Goal: Task Accomplishment & Management: Manage account settings

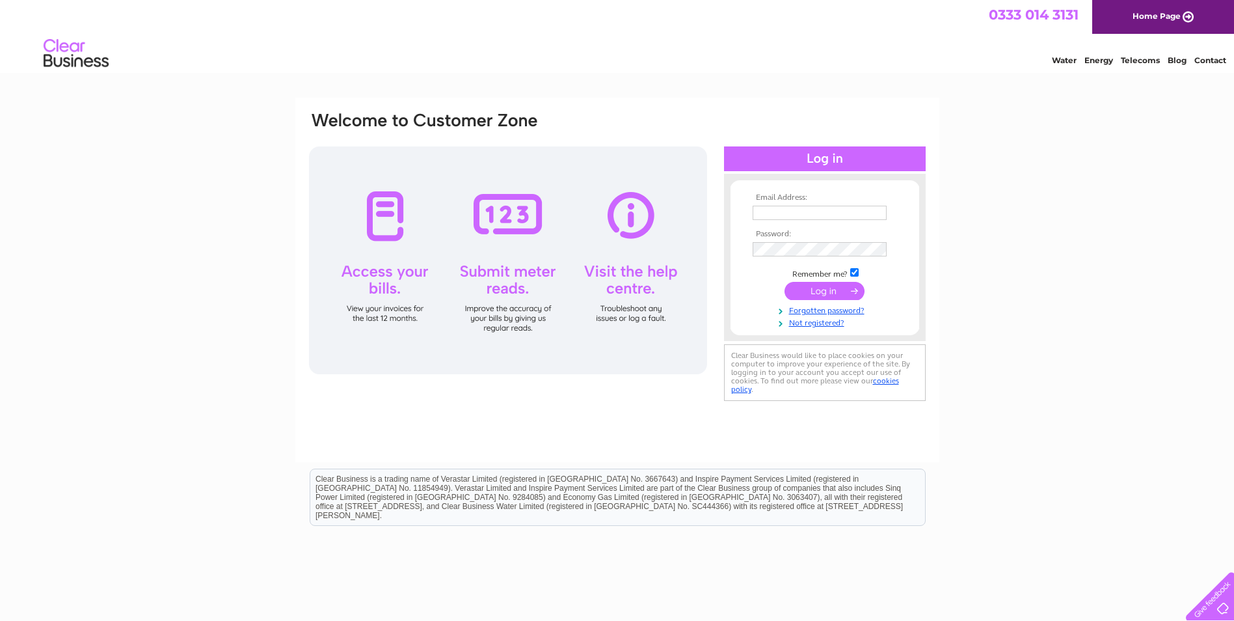
type input "jen@colnevalleygolfclub.co.uk"
click at [394, 230] on div at bounding box center [508, 260] width 398 height 228
click at [397, 224] on div at bounding box center [508, 260] width 398 height 228
click at [821, 295] on input "submit" at bounding box center [824, 291] width 80 height 18
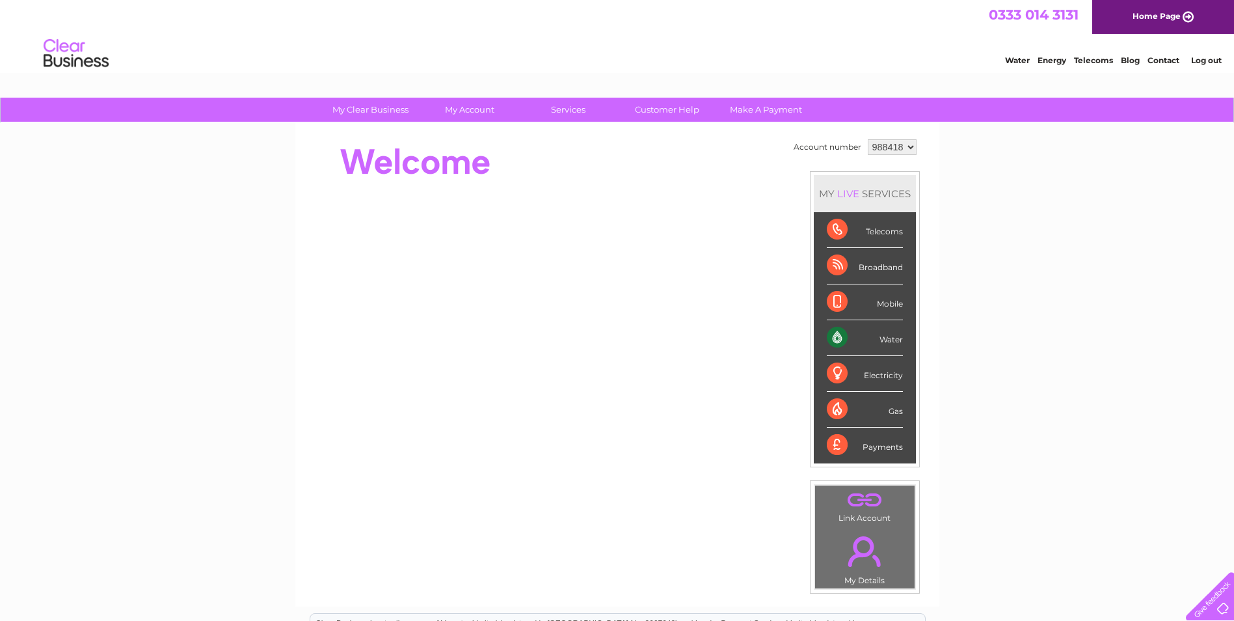
click at [837, 334] on div "Water" at bounding box center [865, 338] width 76 height 36
click at [831, 336] on div "Water" at bounding box center [865, 338] width 76 height 36
click at [837, 343] on div "Water" at bounding box center [865, 338] width 76 height 36
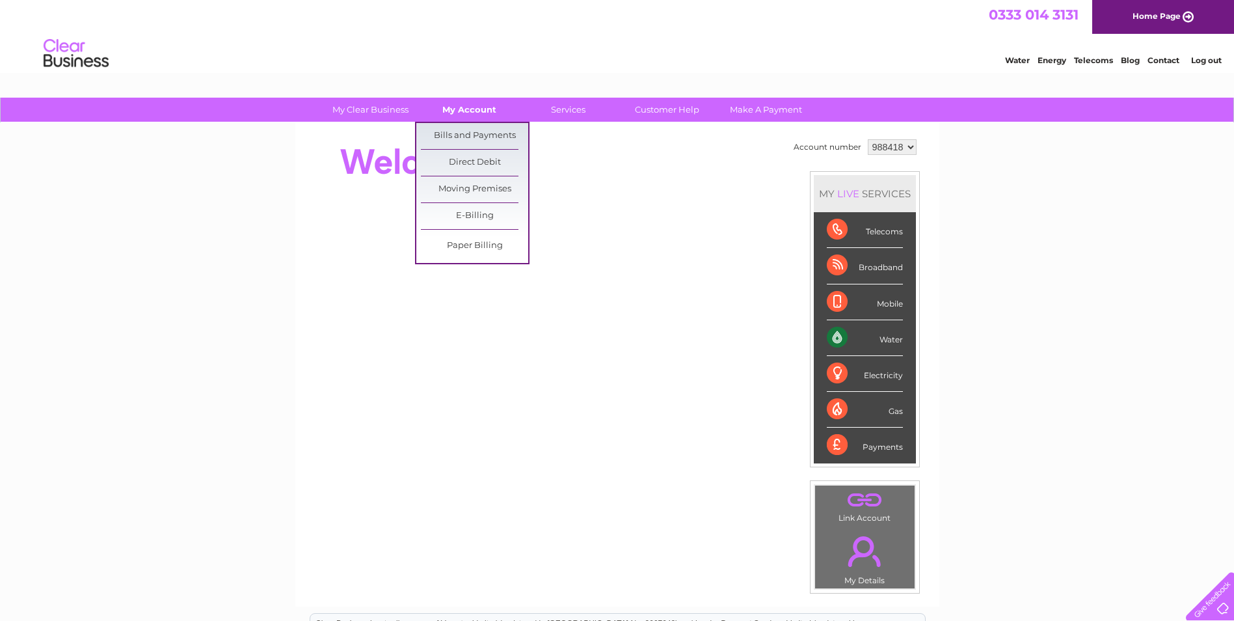
click at [468, 105] on link "My Account" at bounding box center [469, 110] width 107 height 24
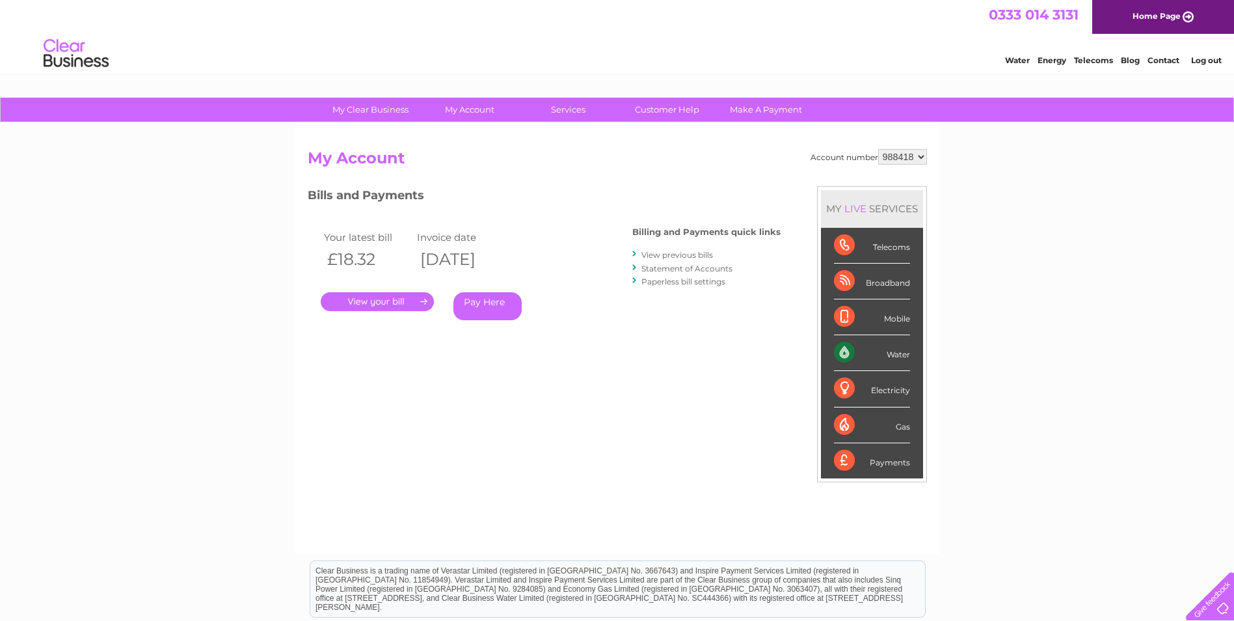
click at [394, 303] on link "." at bounding box center [377, 301] width 113 height 19
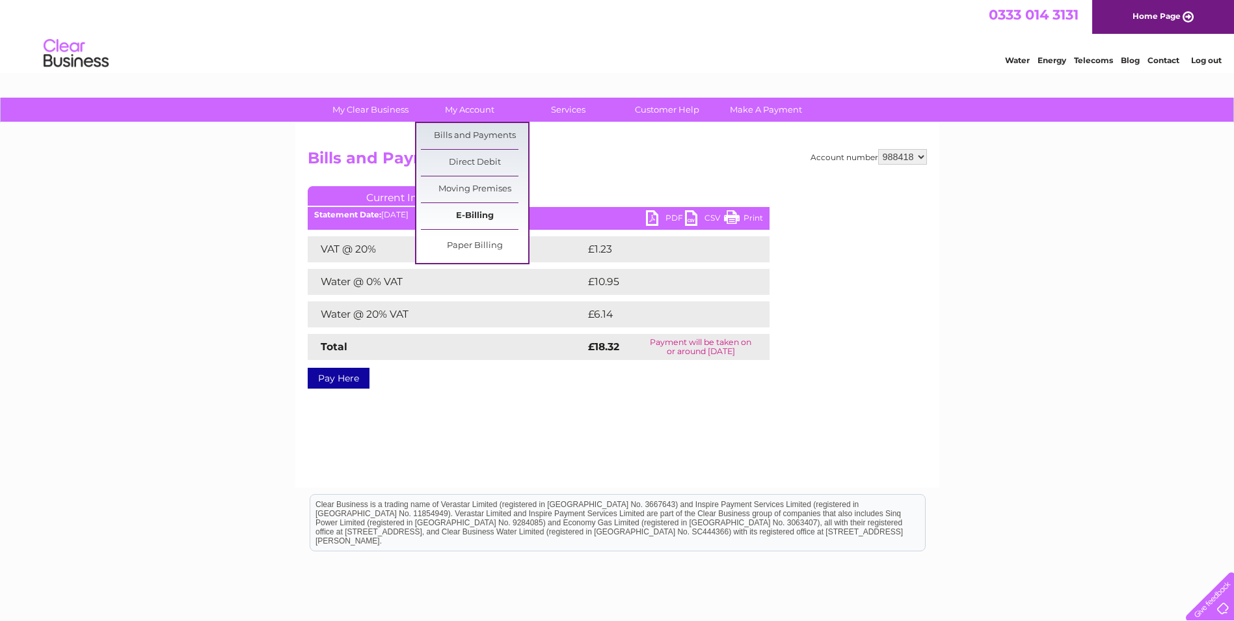
click at [471, 217] on link "E-Billing" at bounding box center [474, 216] width 107 height 26
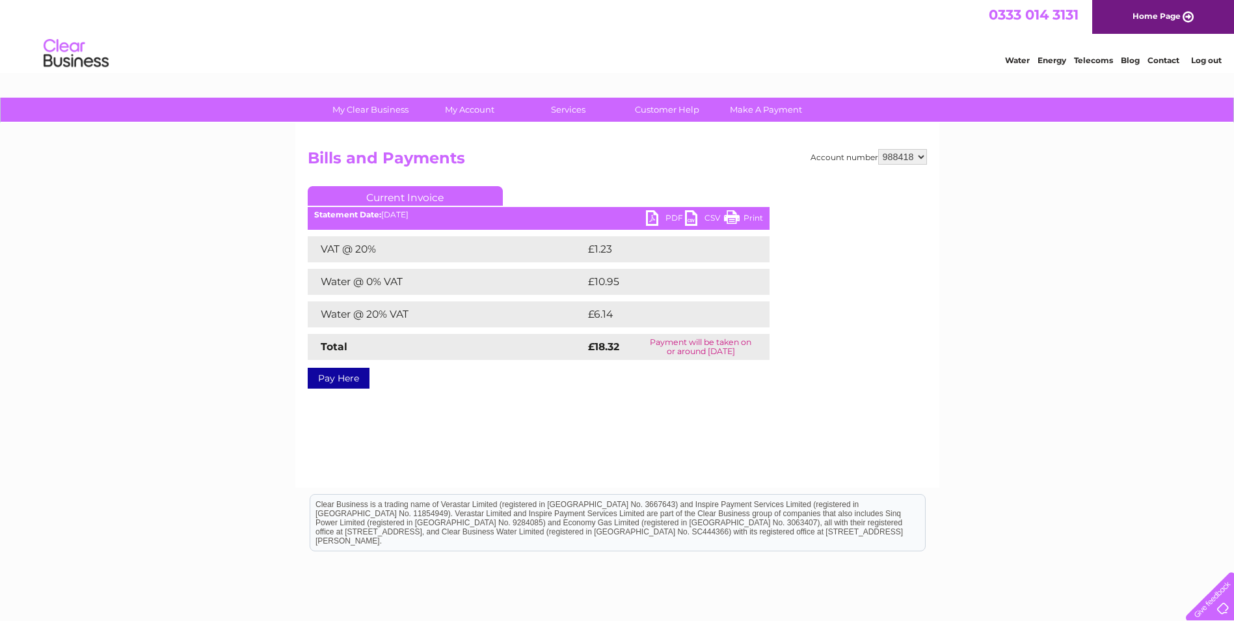
click at [432, 196] on link "Current Invoice" at bounding box center [405, 196] width 195 height 20
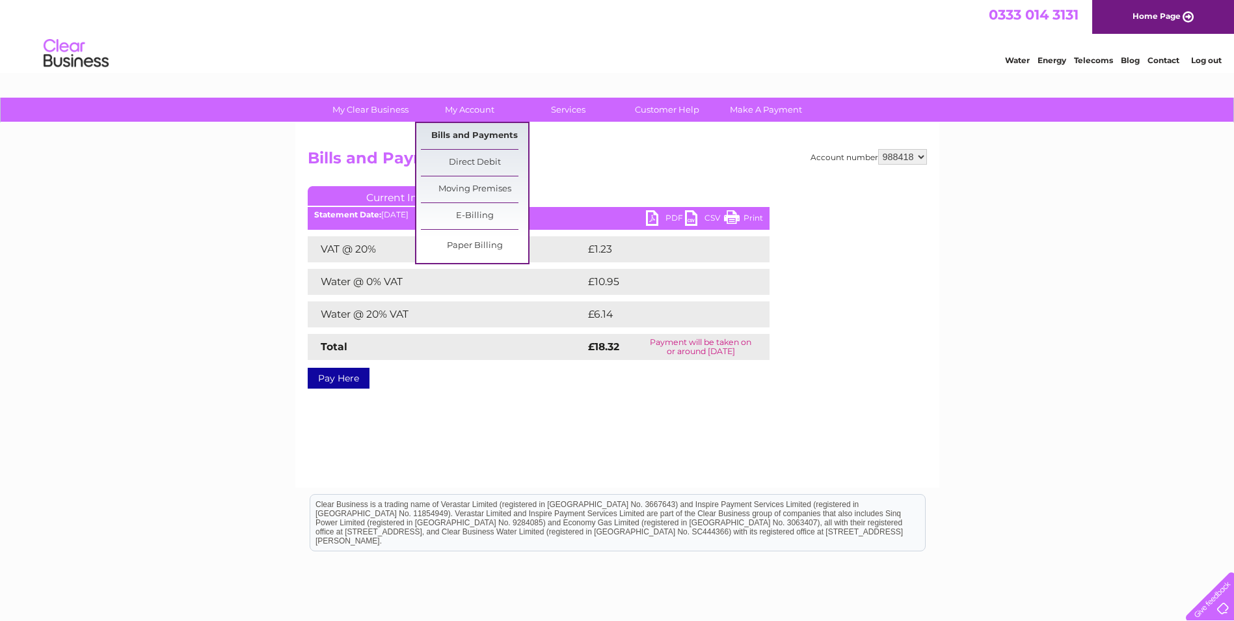
click at [459, 133] on link "Bills and Payments" at bounding box center [474, 136] width 107 height 26
click at [459, 135] on link "Bills and Payments" at bounding box center [474, 136] width 107 height 26
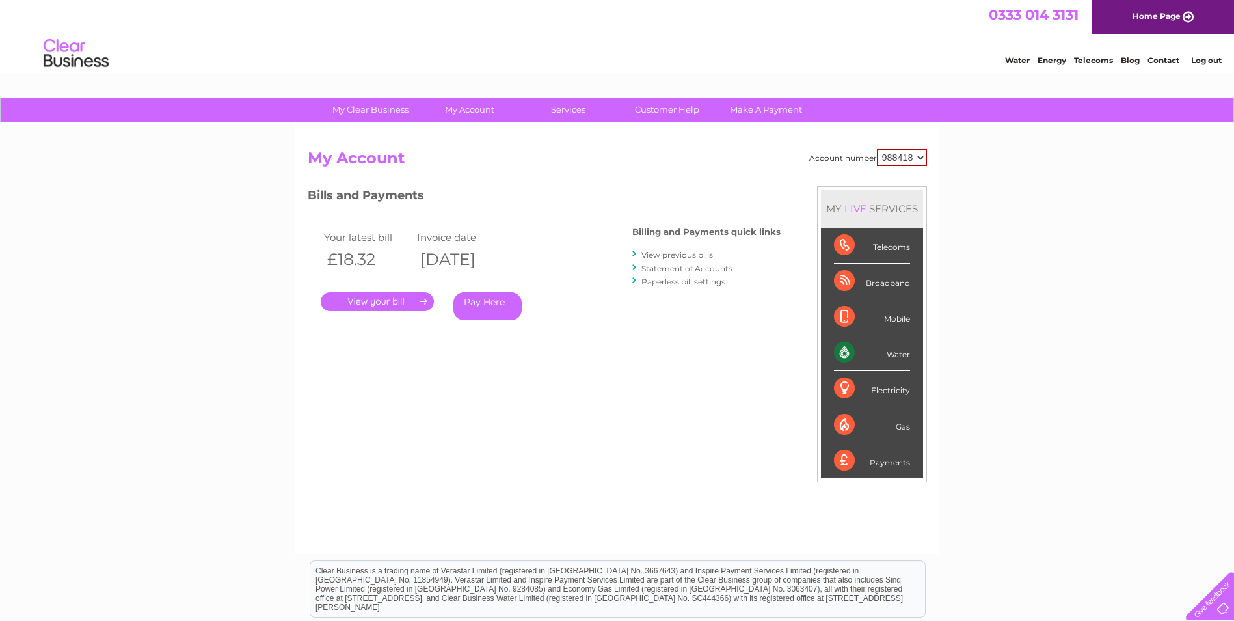
click at [697, 254] on link "View previous bills" at bounding box center [677, 255] width 72 height 10
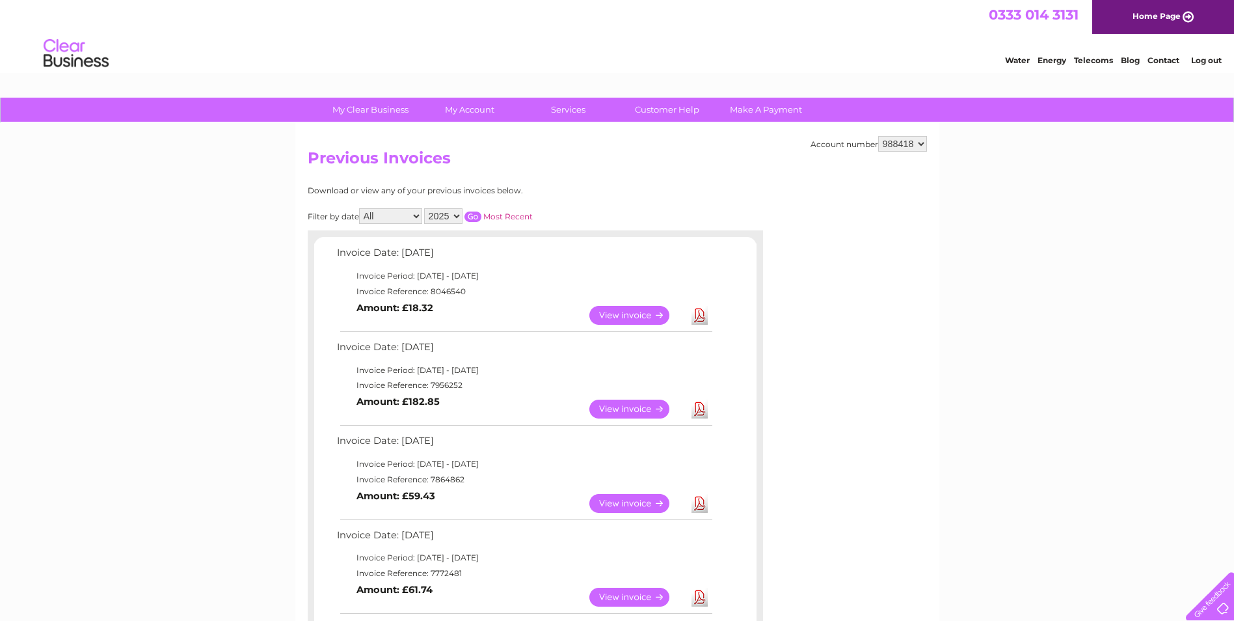
click at [702, 318] on link "Download" at bounding box center [699, 315] width 16 height 19
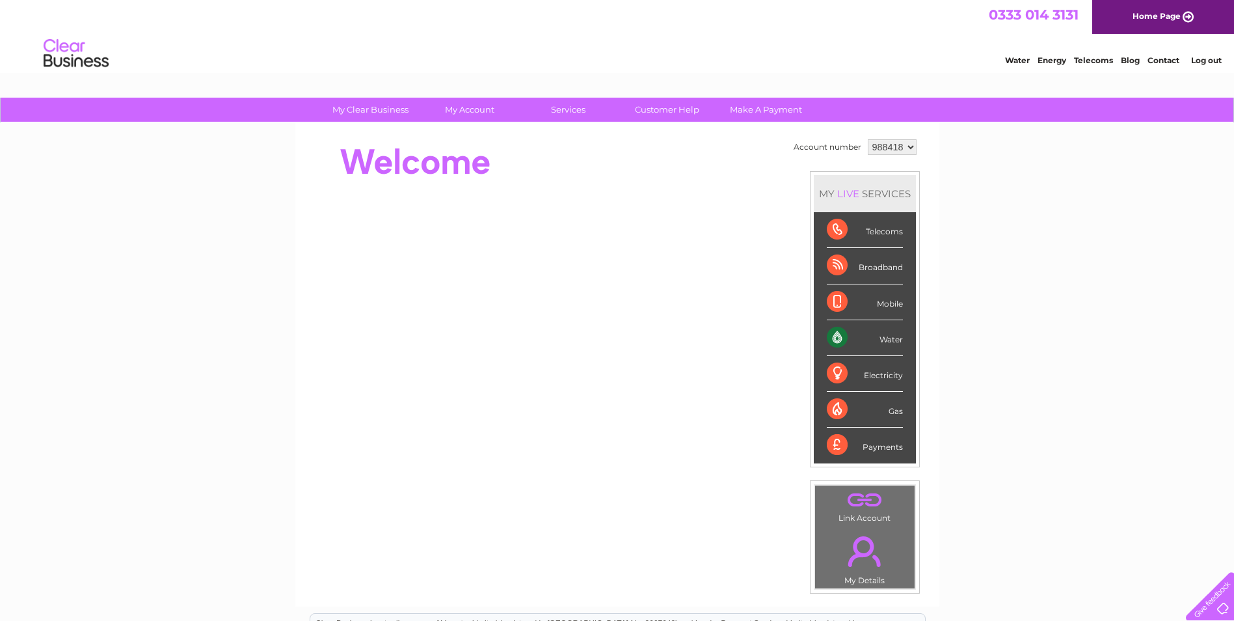
click at [841, 340] on div "Water" at bounding box center [865, 338] width 76 height 36
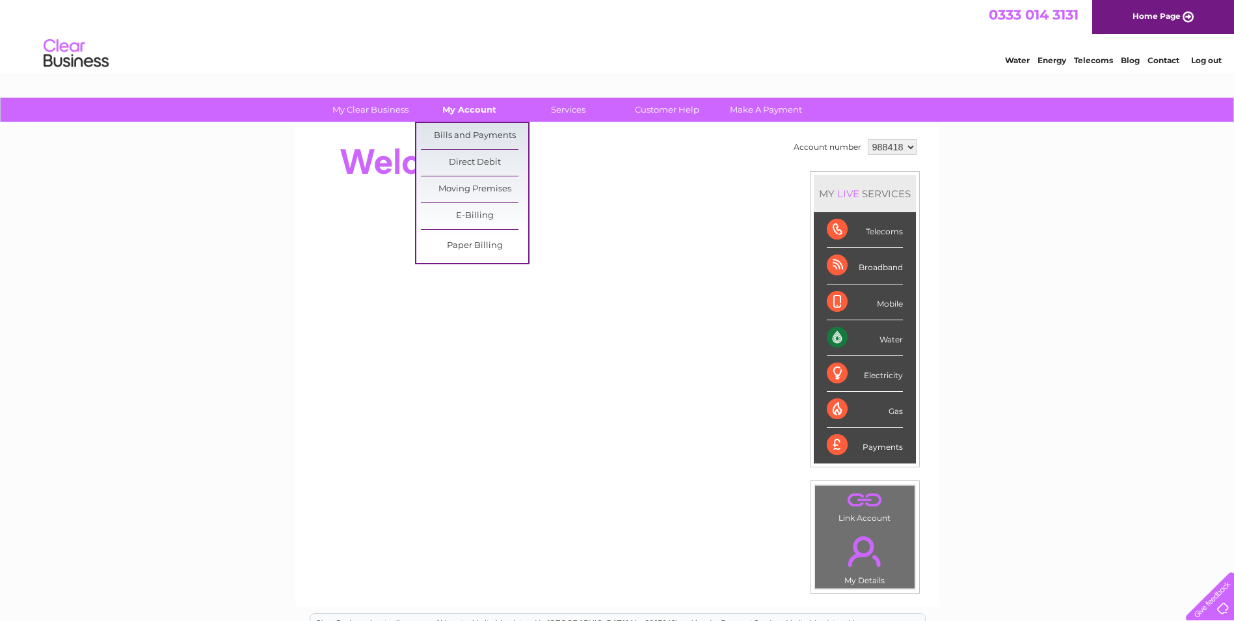
click at [464, 113] on link "My Account" at bounding box center [469, 110] width 107 height 24
click at [474, 129] on link "Bills and Payments" at bounding box center [474, 136] width 107 height 26
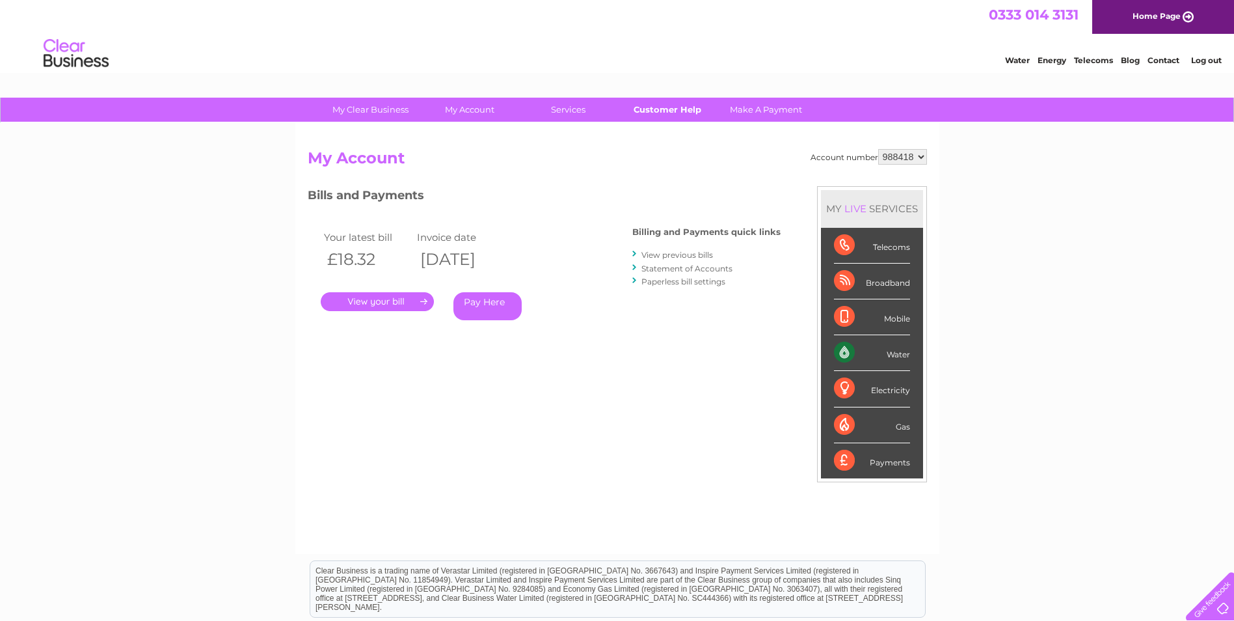
click at [687, 114] on link "Customer Help" at bounding box center [666, 110] width 107 height 24
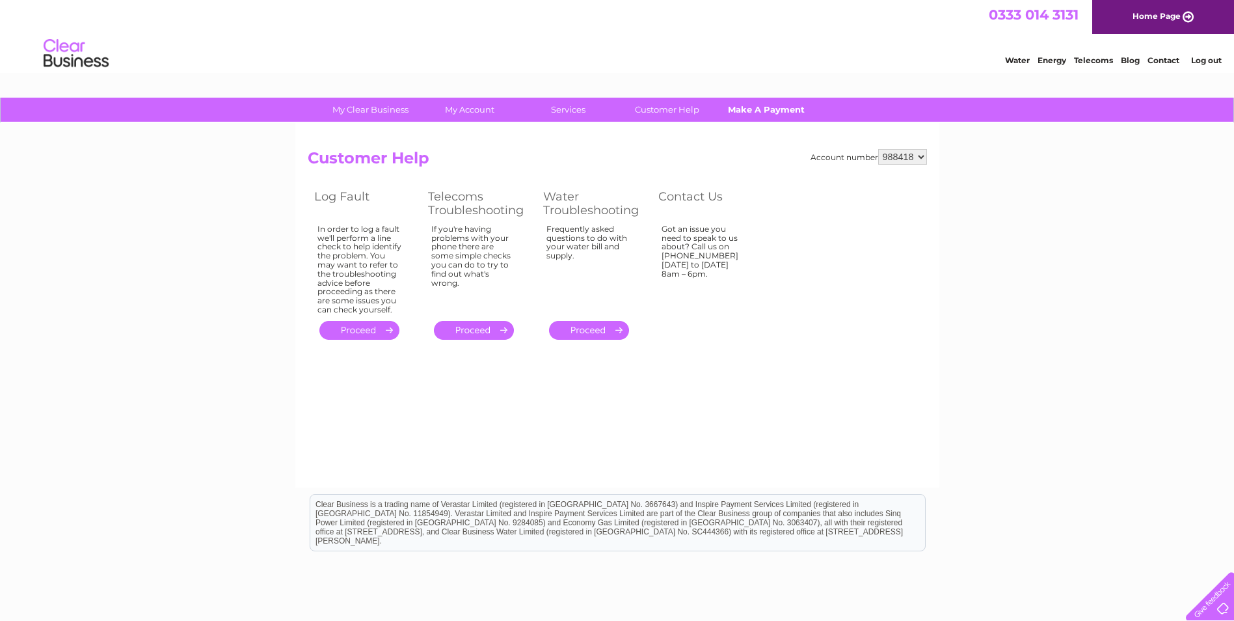
click at [746, 109] on link "Make A Payment" at bounding box center [765, 110] width 107 height 24
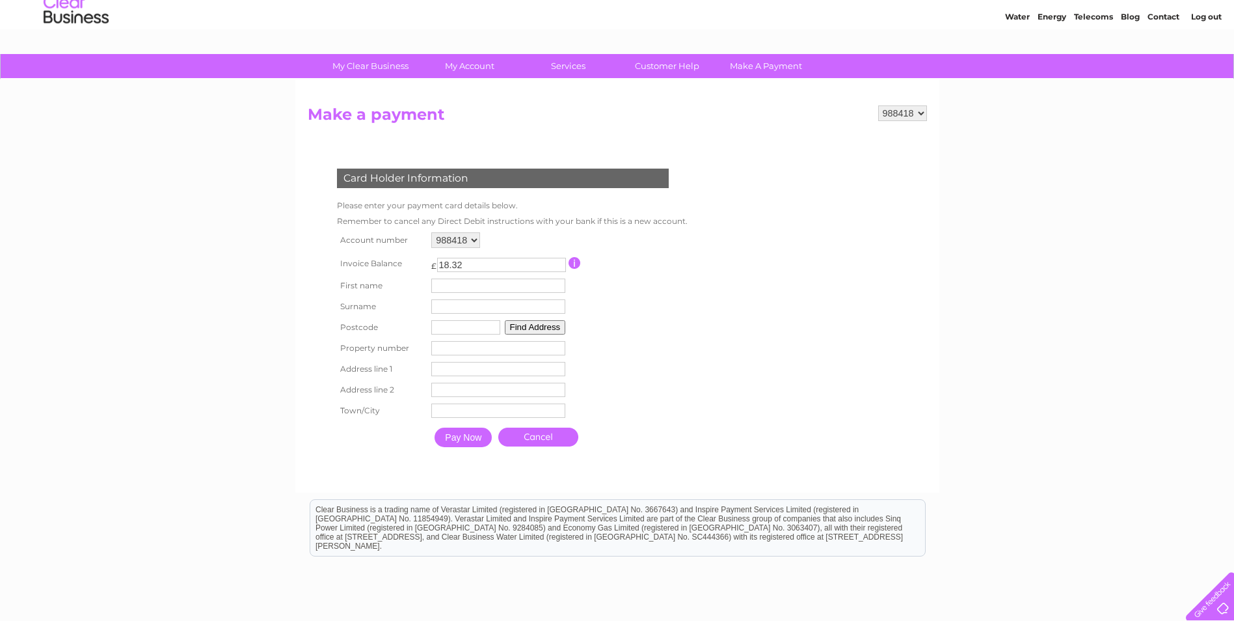
scroll to position [65, 0]
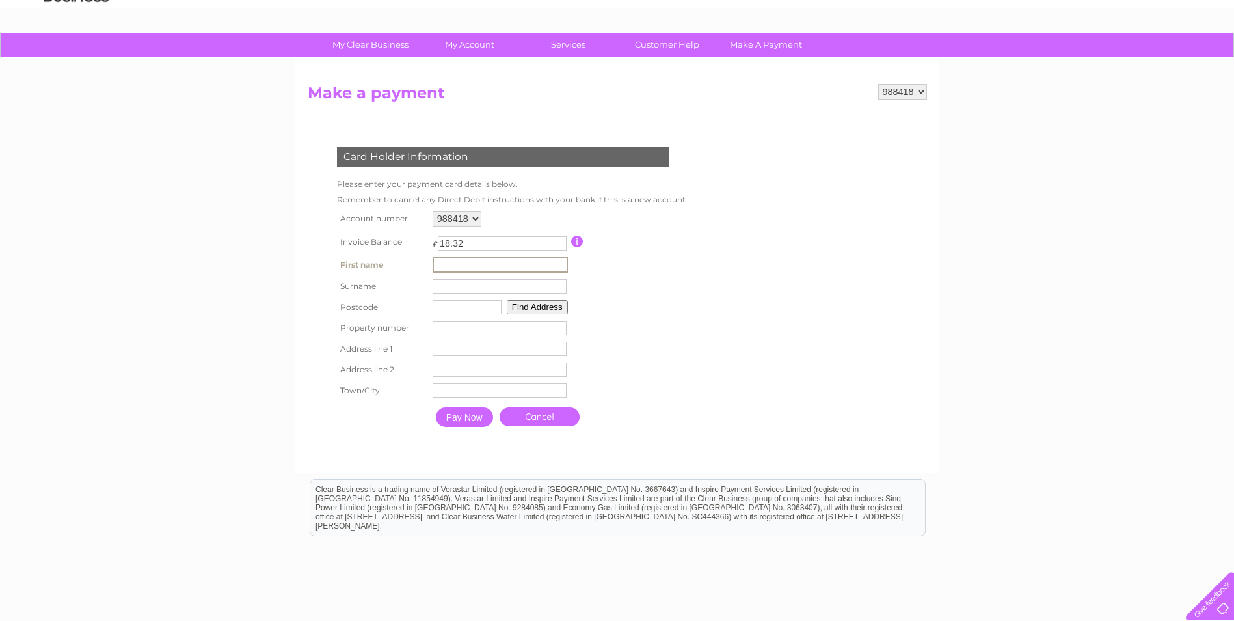
click at [453, 267] on input "text" at bounding box center [500, 265] width 135 height 16
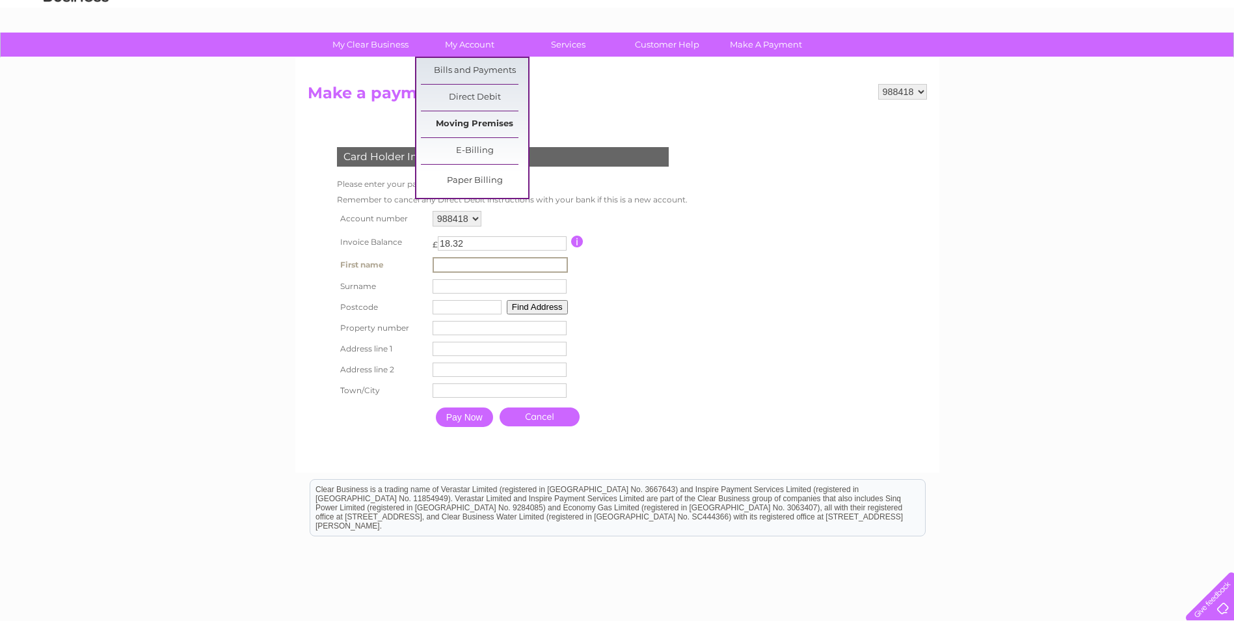
click at [492, 120] on link "Moving Premises" at bounding box center [474, 124] width 107 height 26
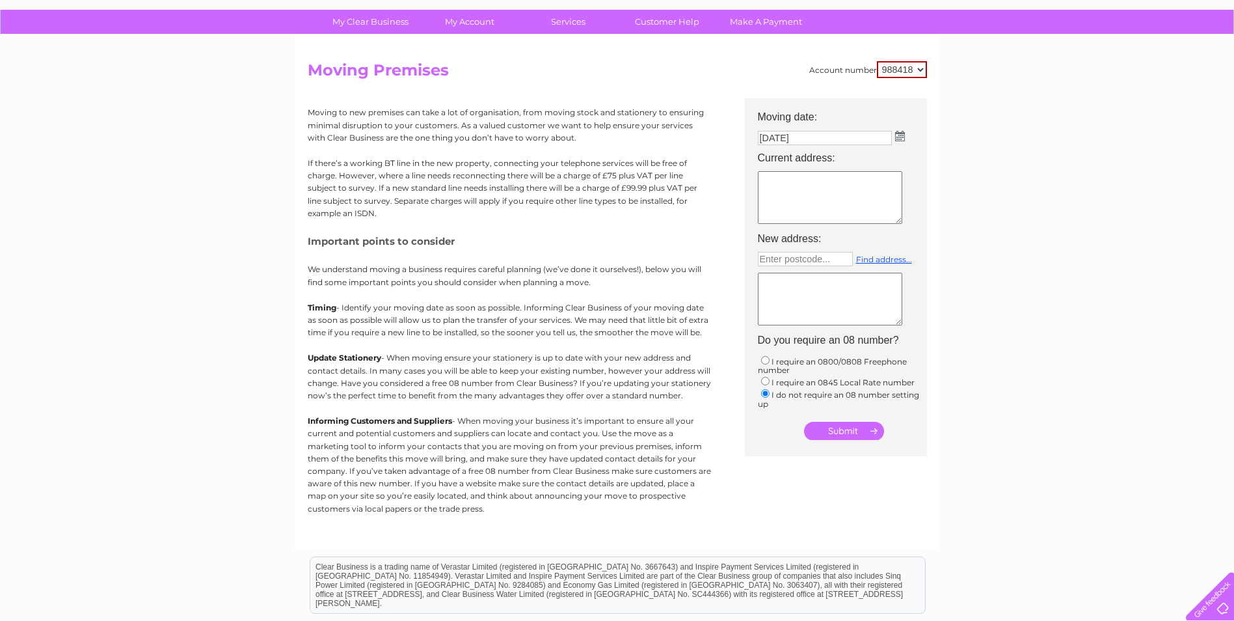
scroll to position [65, 0]
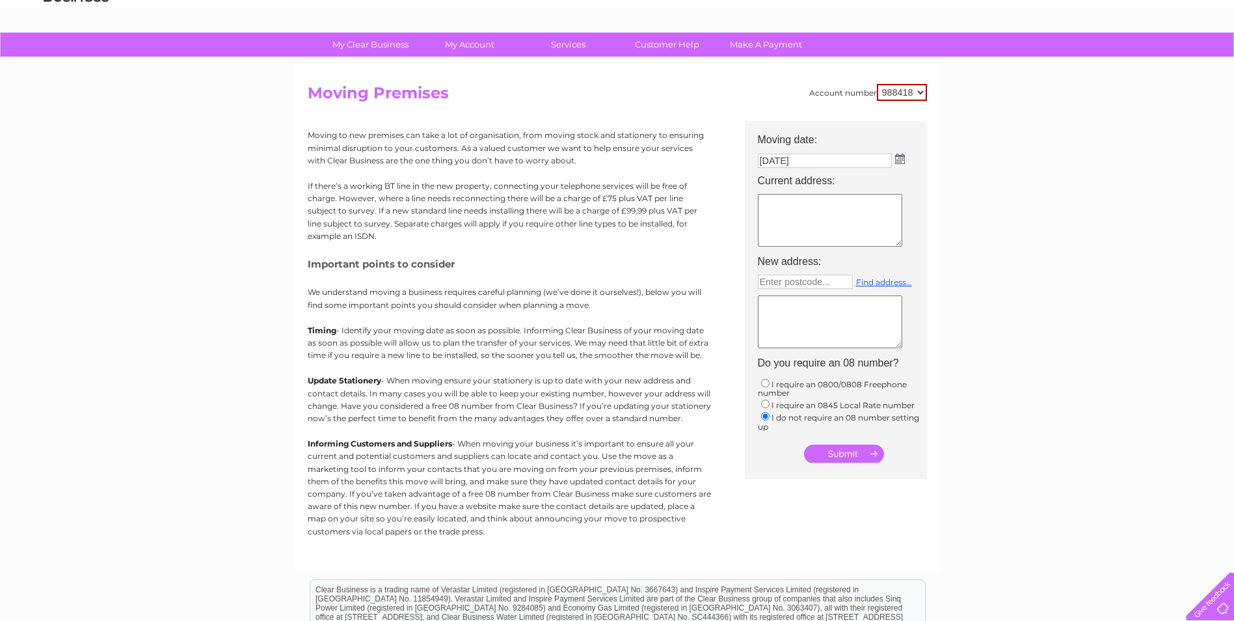
click at [897, 157] on img at bounding box center [900, 159] width 10 height 10
click at [889, 176] on span "Next" at bounding box center [892, 179] width 10 height 10
drag, startPoint x: 835, startPoint y: 215, endPoint x: 803, endPoint y: 147, distance: 75.4
click at [835, 215] on link "1" at bounding box center [832, 215] width 29 height 13
type input "01/10/2025"
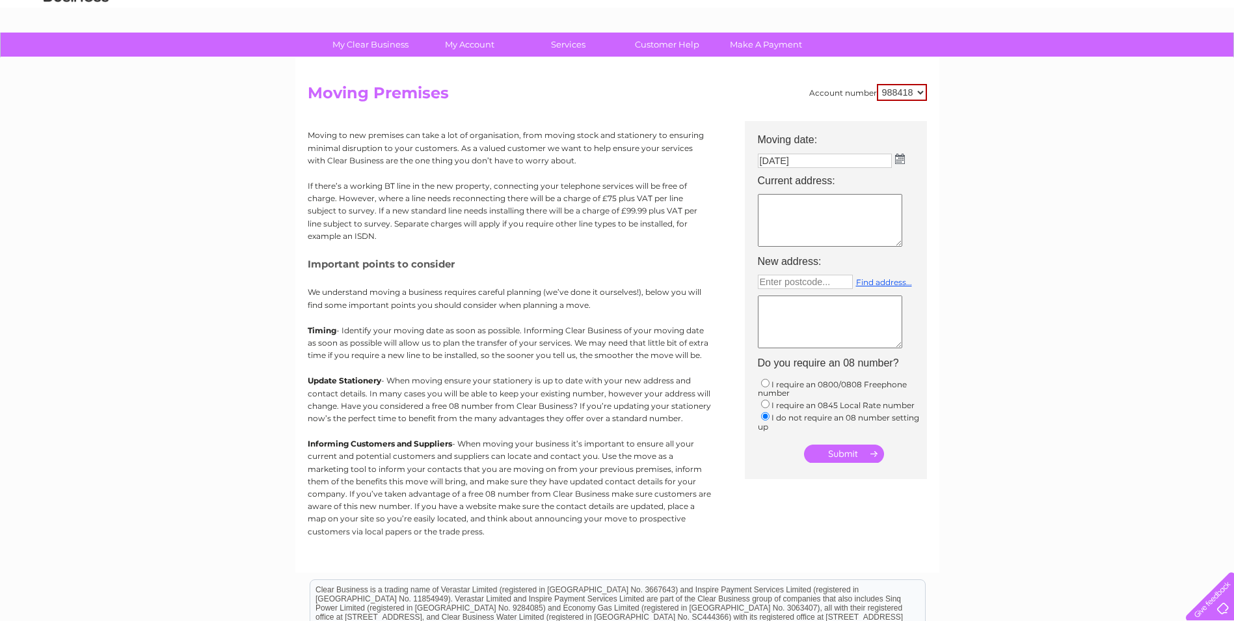
click at [796, 204] on textarea at bounding box center [830, 220] width 144 height 53
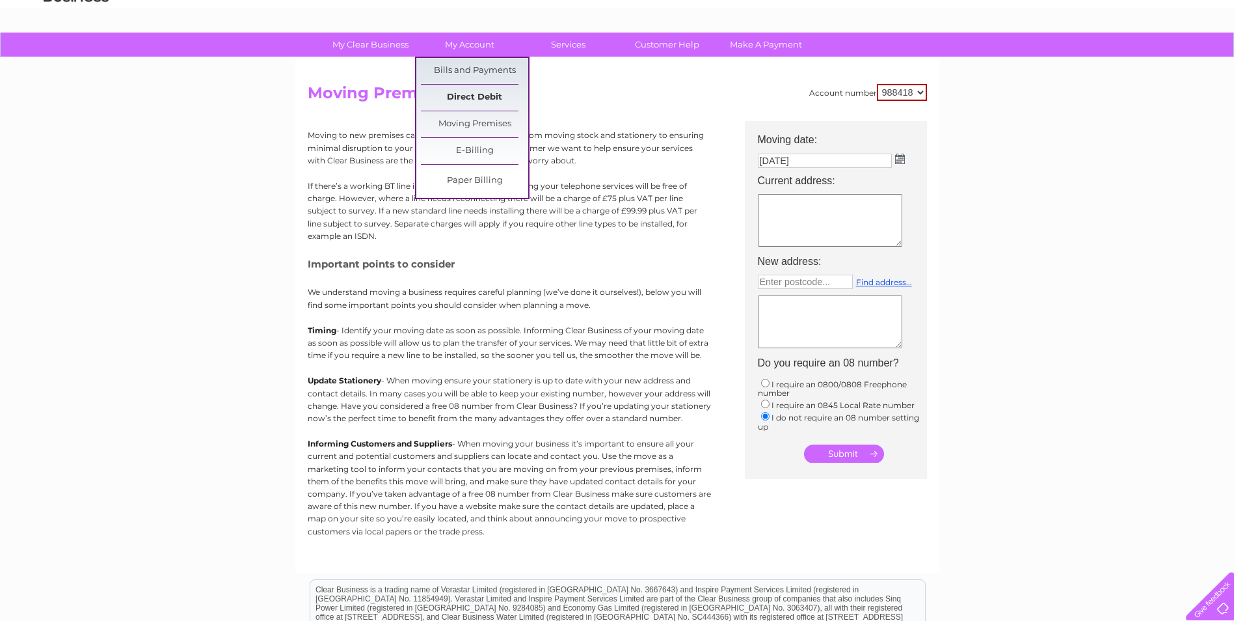
click at [481, 94] on link "Direct Debit" at bounding box center [474, 98] width 107 height 26
click at [451, 98] on link "Direct Debit" at bounding box center [474, 98] width 107 height 26
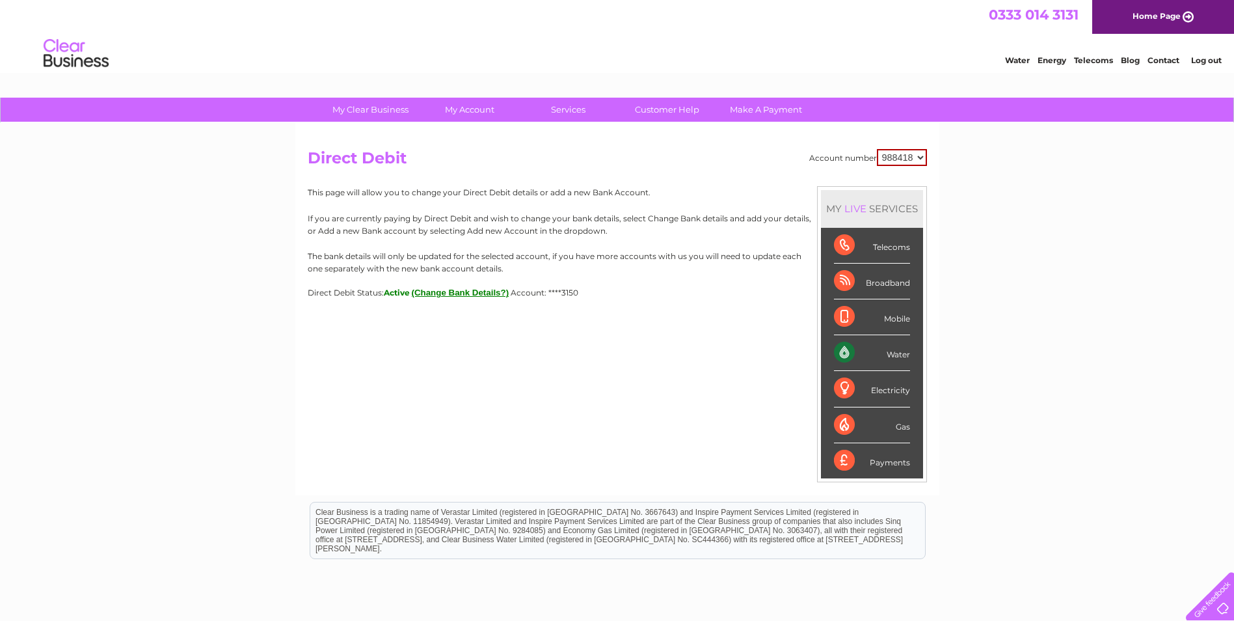
click at [472, 295] on button "(Change Bank Details?)" at bounding box center [461, 293] width 98 height 10
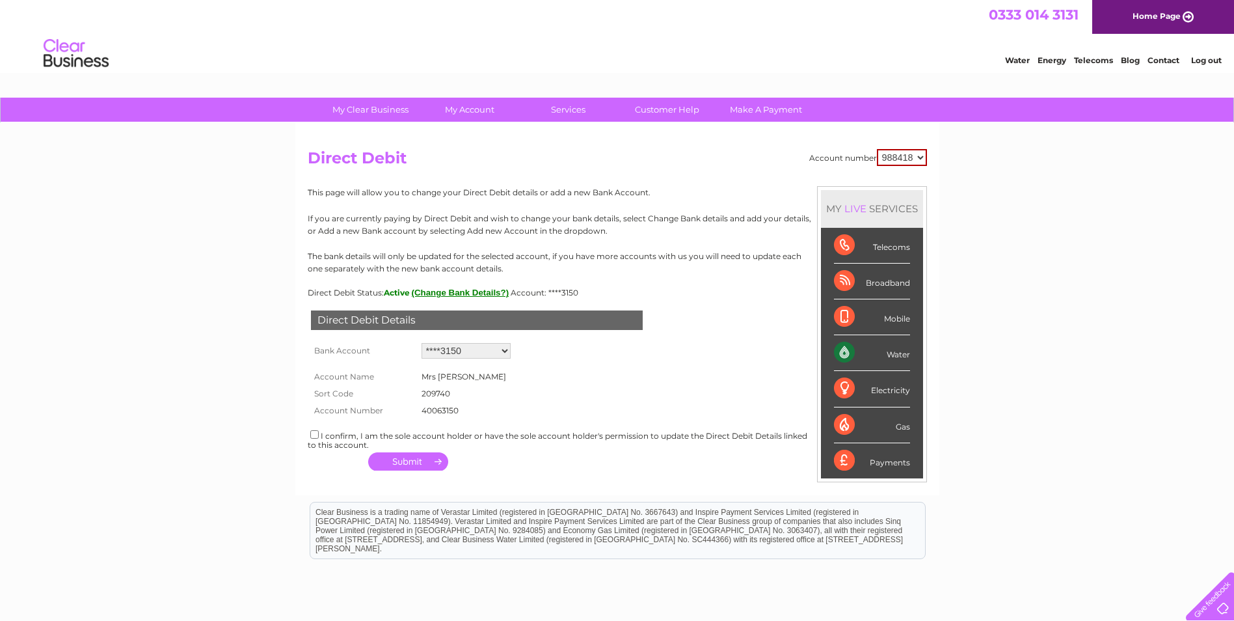
click at [483, 350] on select "Add new account ****3150" at bounding box center [466, 351] width 89 height 16
click at [1166, 64] on link "Contact" at bounding box center [1163, 60] width 32 height 10
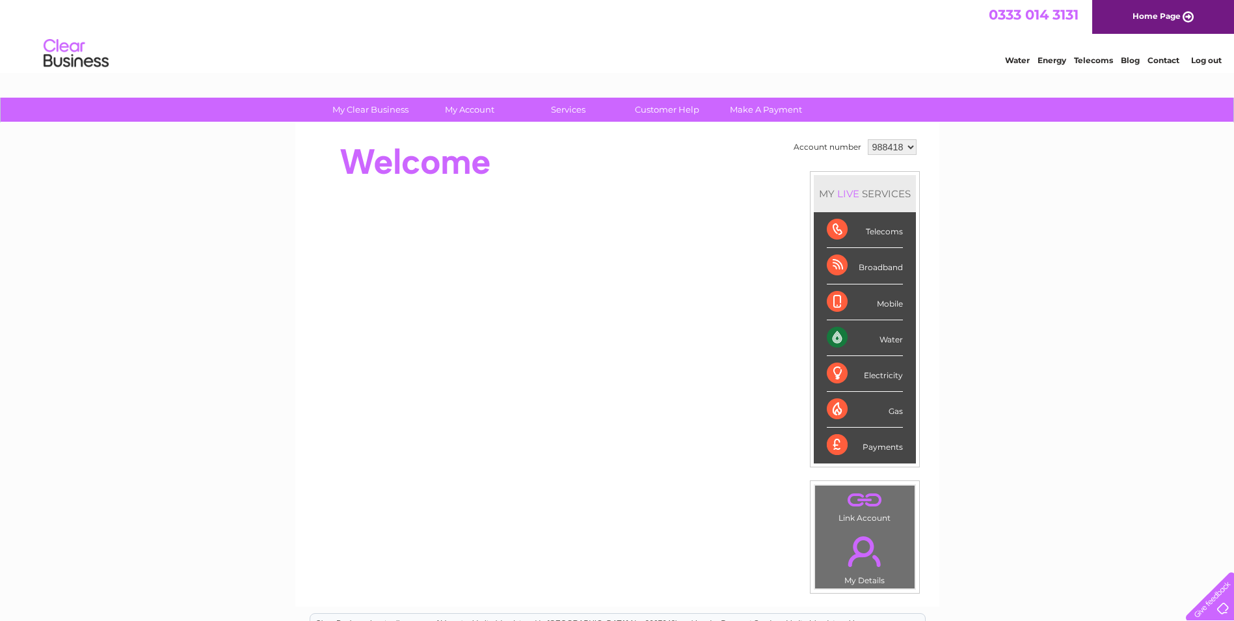
click at [839, 332] on div "Water" at bounding box center [865, 338] width 76 height 36
click at [865, 513] on td ". Link Account" at bounding box center [864, 505] width 101 height 41
click at [837, 338] on div "Water" at bounding box center [865, 338] width 76 height 36
click at [891, 340] on div "Water" at bounding box center [865, 338] width 76 height 36
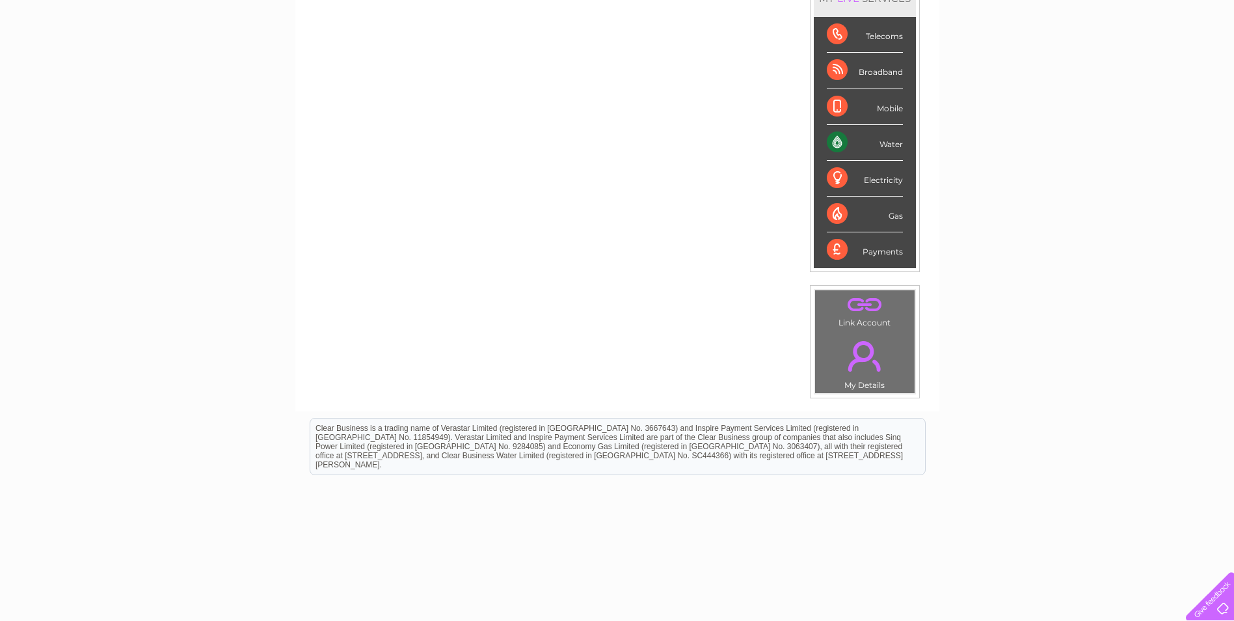
scroll to position [218, 0]
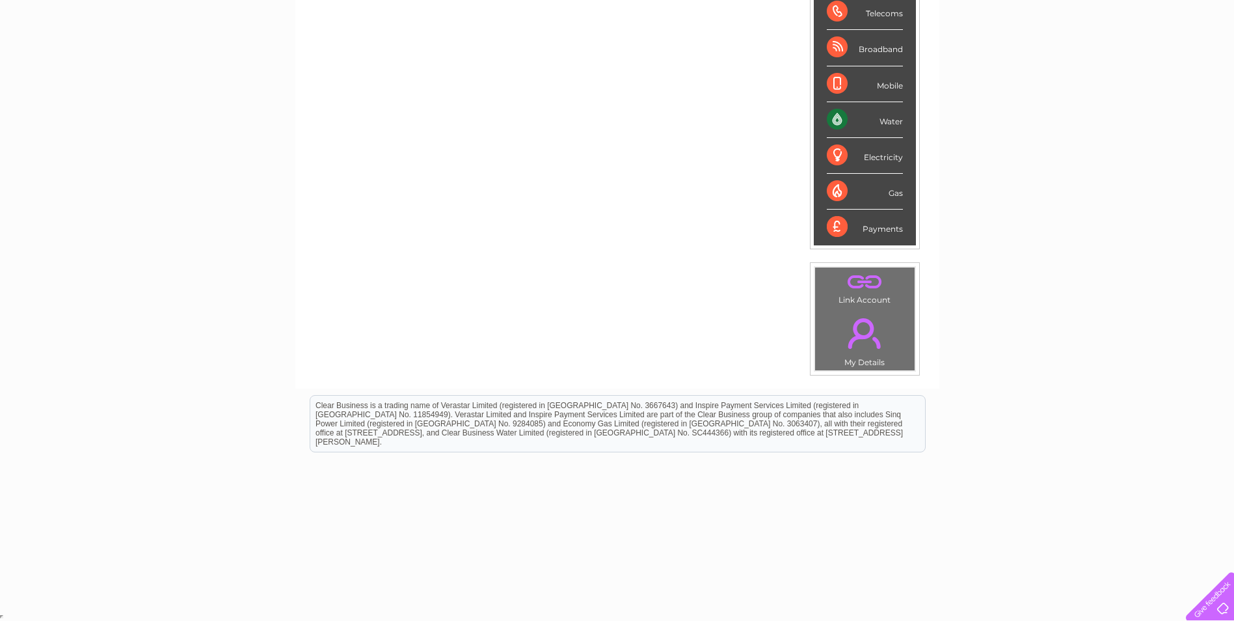
click at [856, 284] on link "." at bounding box center [864, 282] width 93 height 23
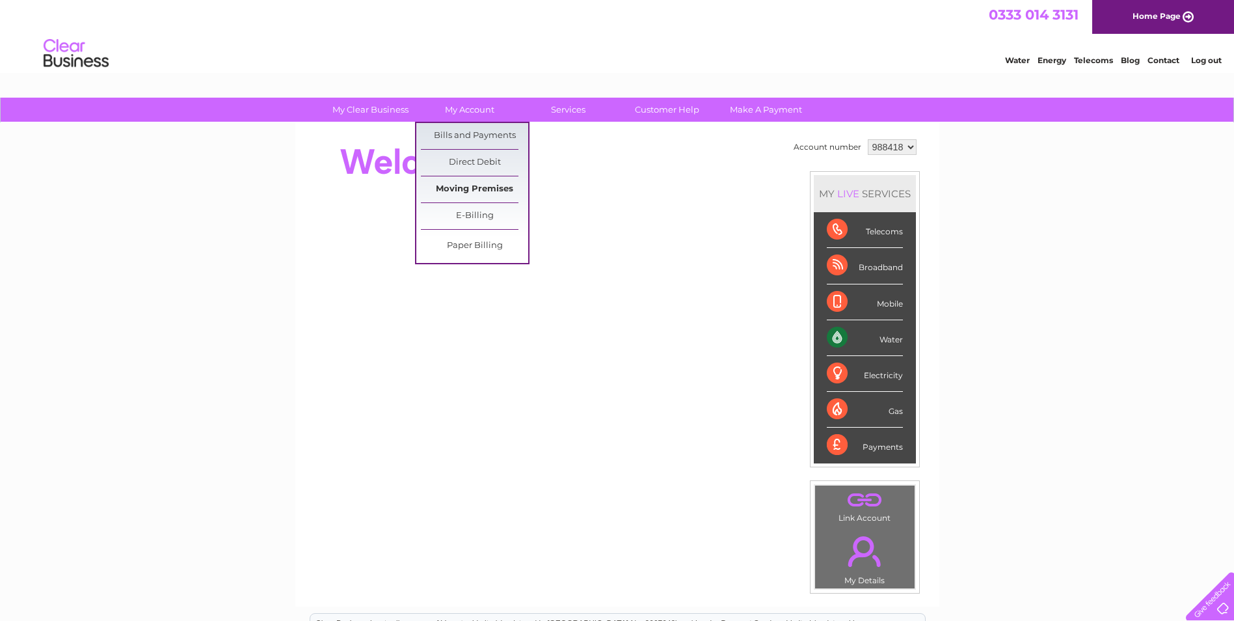
click at [493, 181] on link "Moving Premises" at bounding box center [474, 189] width 107 height 26
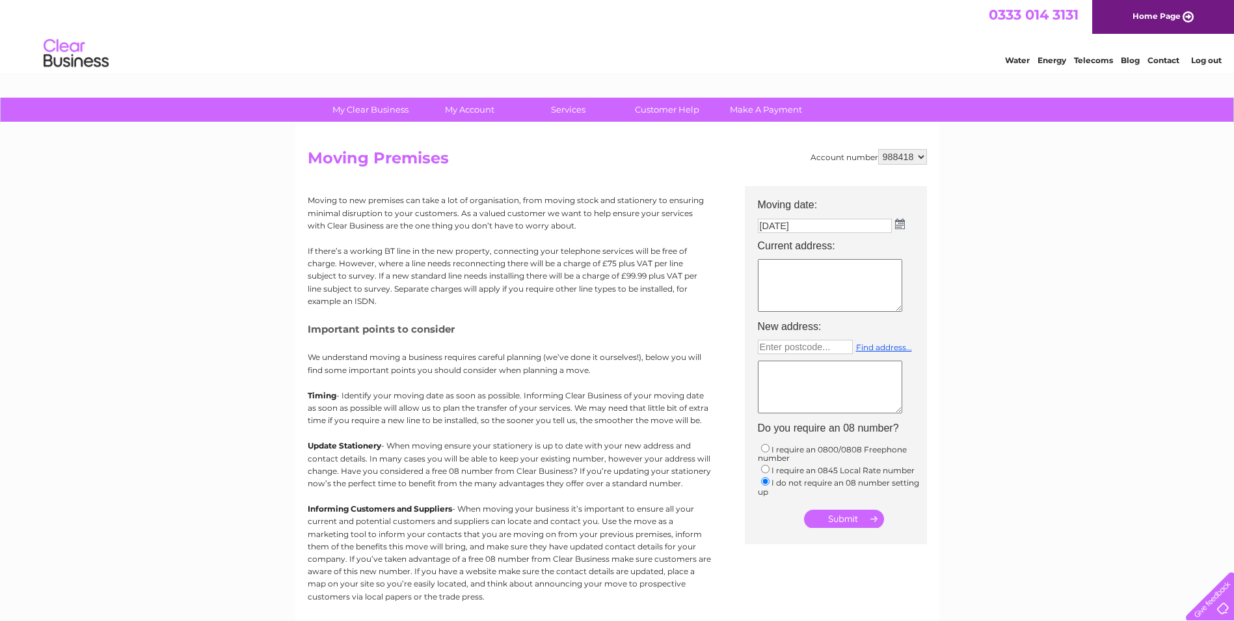
click at [831, 283] on textarea at bounding box center [830, 285] width 144 height 53
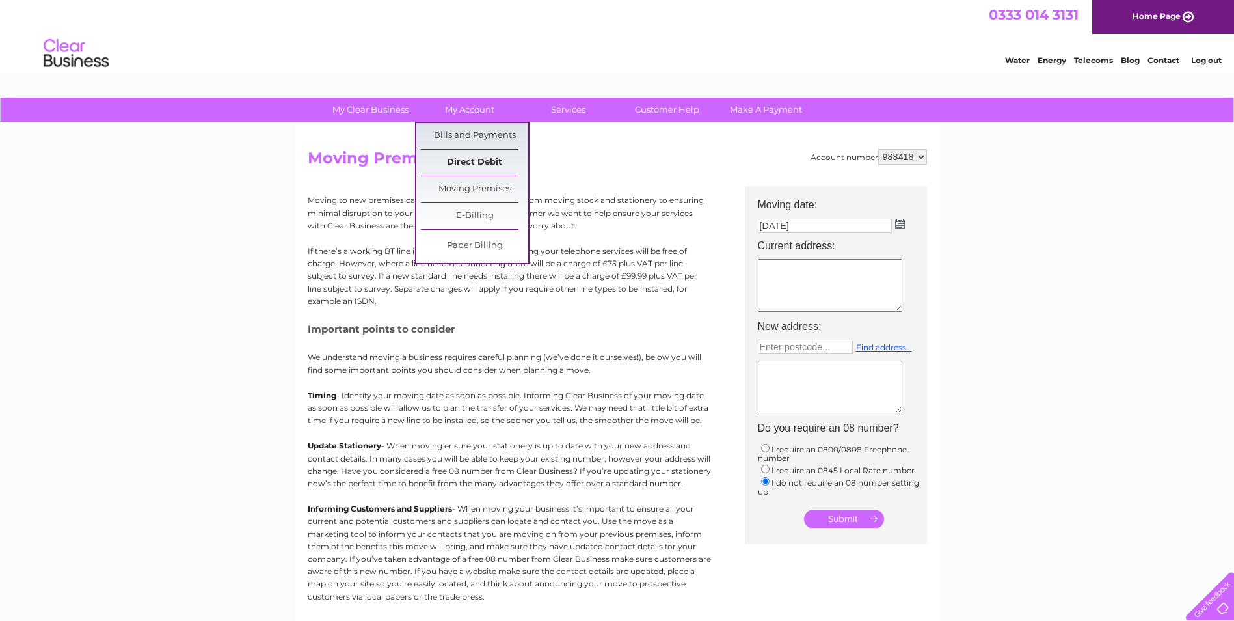
click at [479, 160] on link "Direct Debit" at bounding box center [474, 163] width 107 height 26
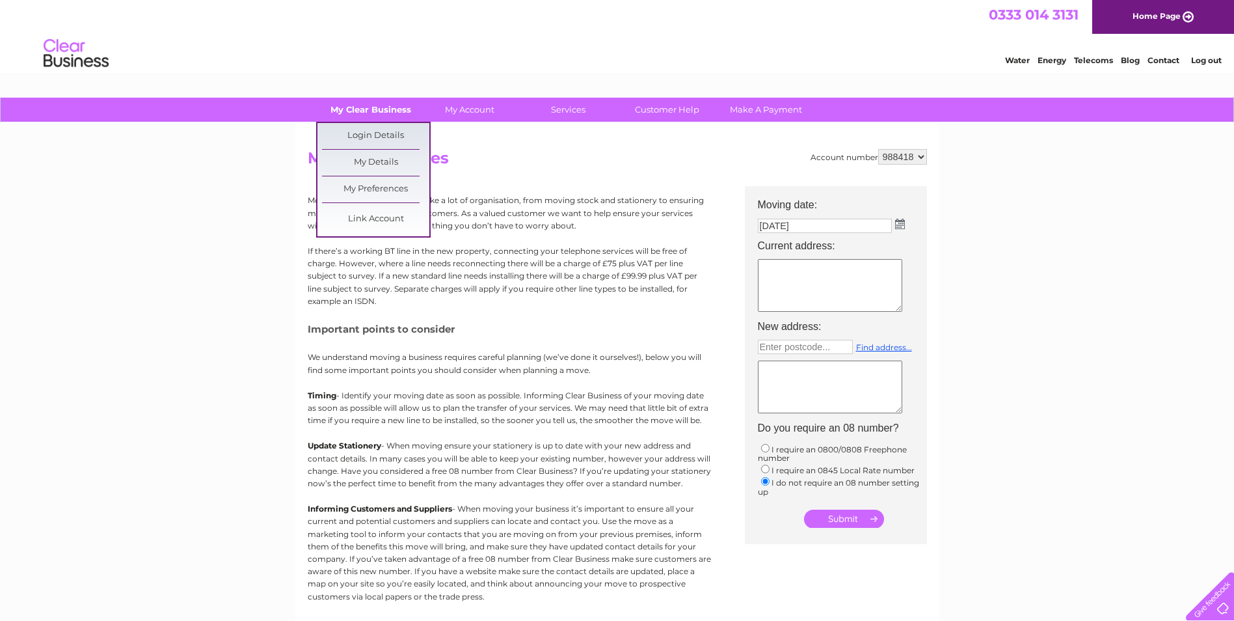
click at [379, 107] on link "My Clear Business" at bounding box center [370, 110] width 107 height 24
click at [380, 136] on link "Login Details" at bounding box center [375, 136] width 107 height 26
